Goal: Transaction & Acquisition: Purchase product/service

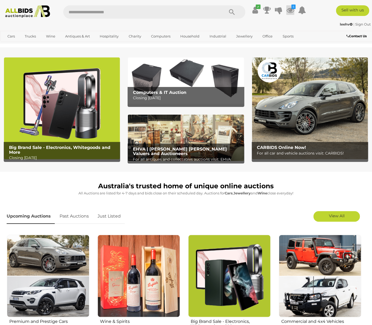
click at [292, 8] on icon "5" at bounding box center [293, 7] width 4 height 5
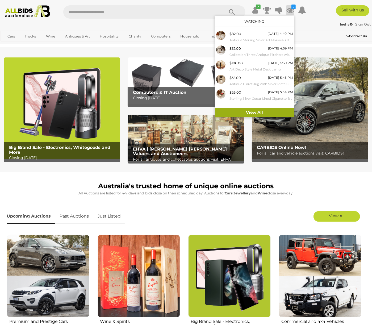
click at [254, 112] on link "View All" at bounding box center [254, 112] width 79 height 9
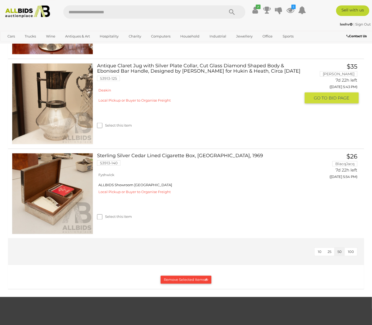
scroll to position [387, 0]
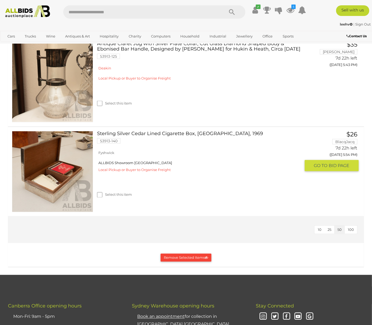
click at [75, 161] on link at bounding box center [52, 171] width 81 height 81
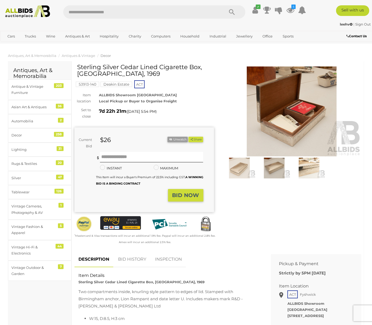
click at [243, 172] on img at bounding box center [239, 168] width 32 height 21
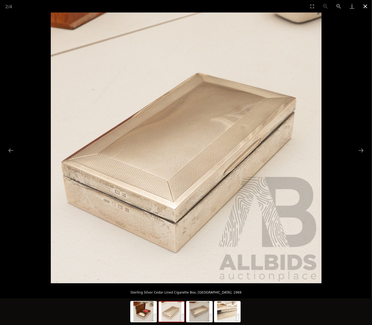
click at [365, 5] on button "Close gallery" at bounding box center [364, 6] width 13 height 12
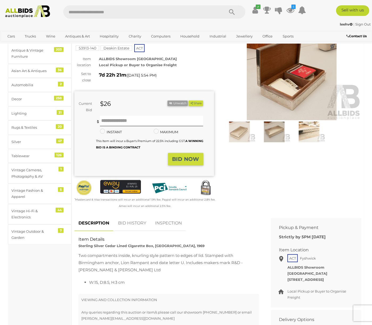
scroll to position [28, 0]
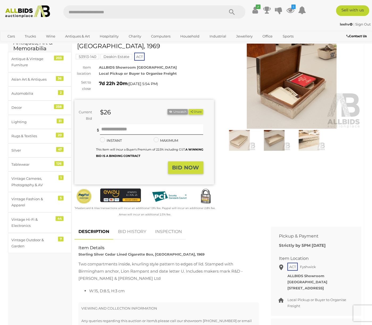
click at [278, 146] on img at bounding box center [274, 140] width 32 height 21
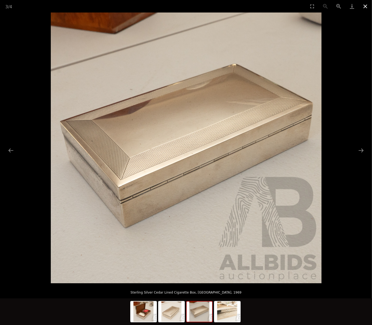
click at [366, 5] on button "Close gallery" at bounding box center [364, 6] width 13 height 12
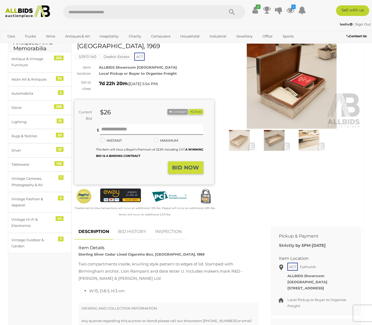
click at [276, 116] on img at bounding box center [291, 84] width 139 height 90
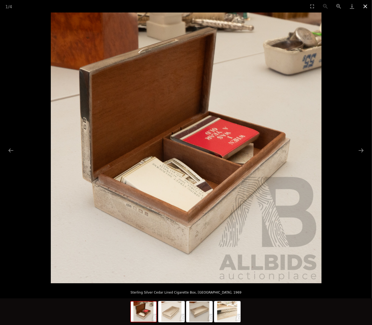
click at [365, 6] on button "Close gallery" at bounding box center [364, 6] width 13 height 12
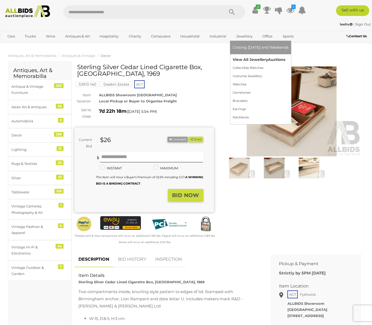
click at [244, 59] on link "View All Jewellery Auctions" at bounding box center [260, 60] width 56 height 8
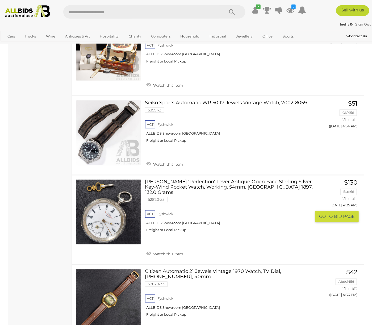
scroll to position [414, 0]
